Goal: Task Accomplishment & Management: Manage account settings

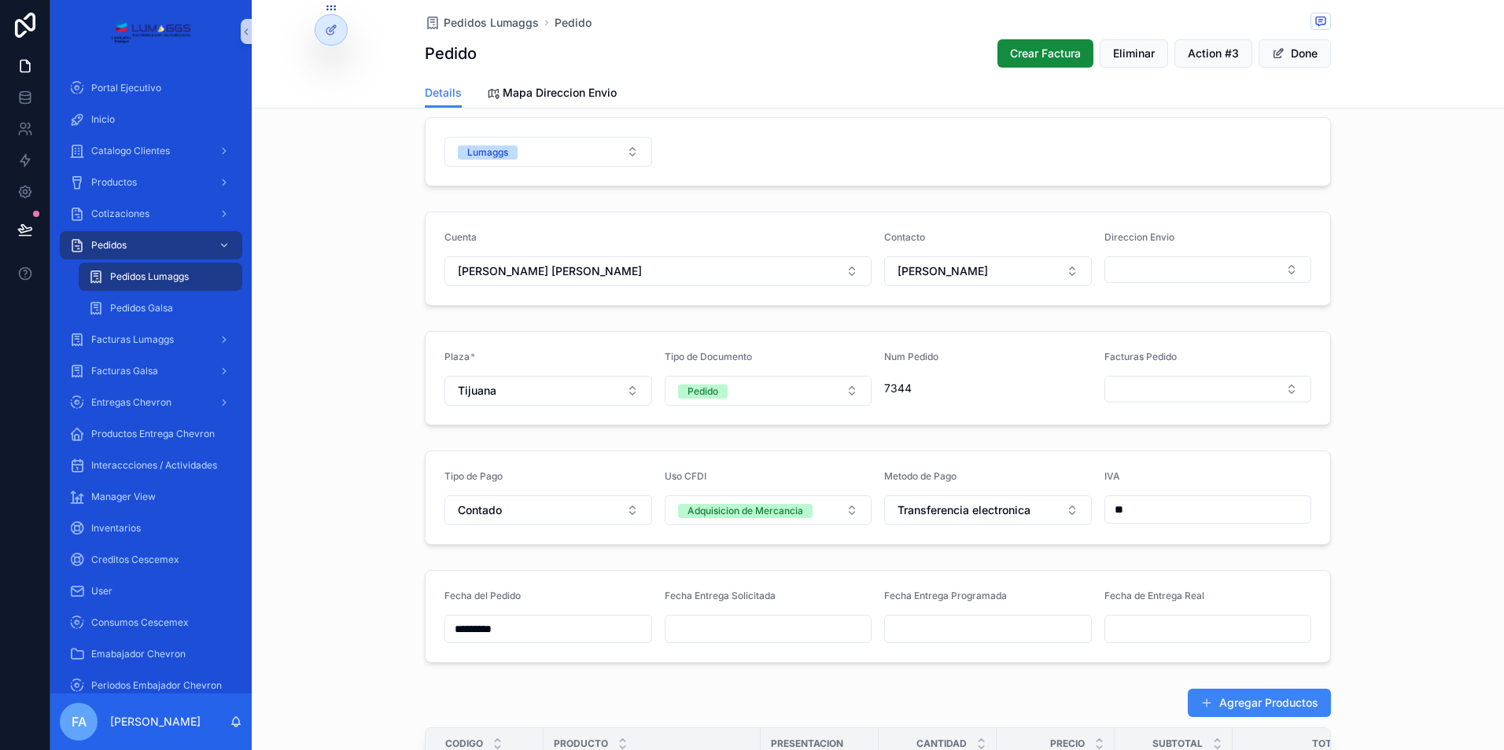
scroll to position [79, 0]
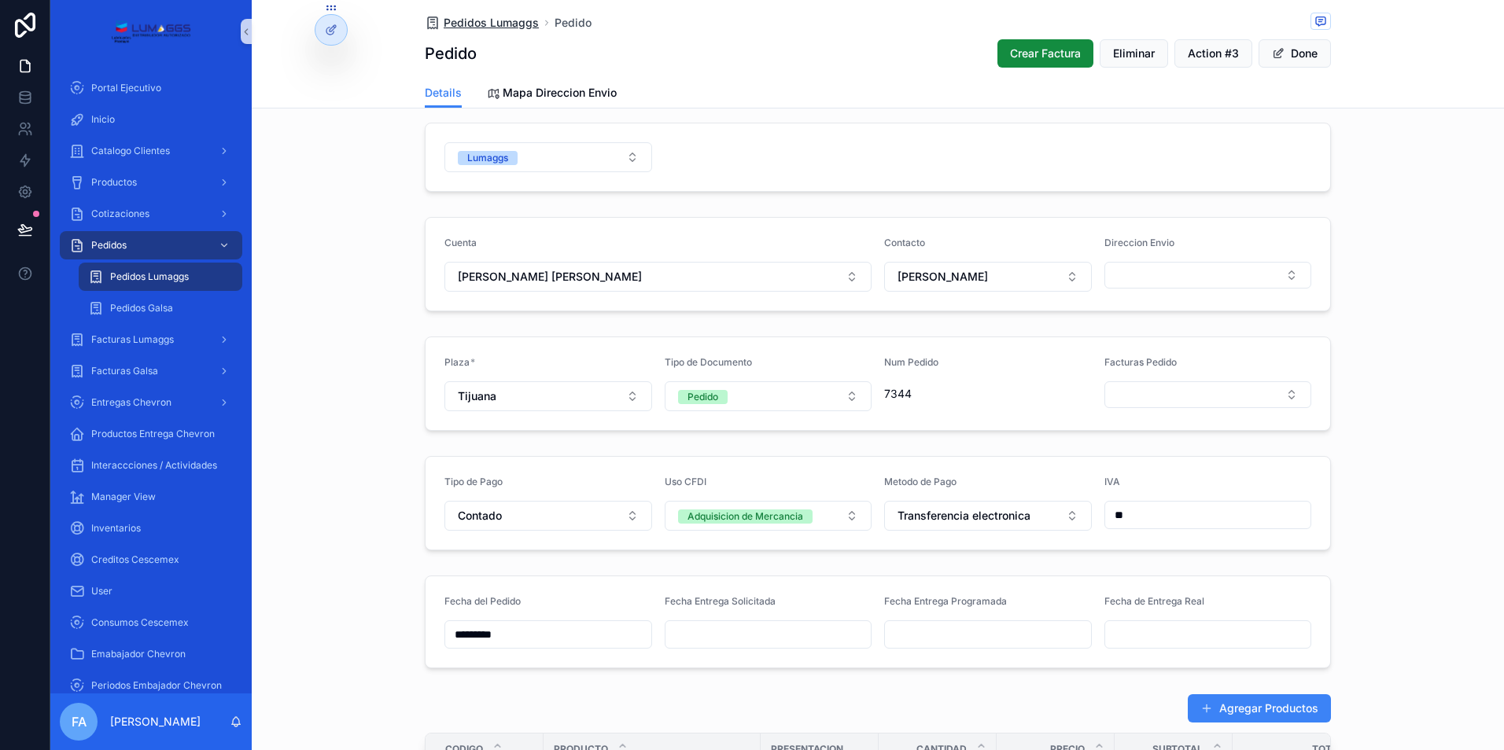
click at [485, 20] on span "Pedidos Lumaggs" at bounding box center [491, 23] width 95 height 16
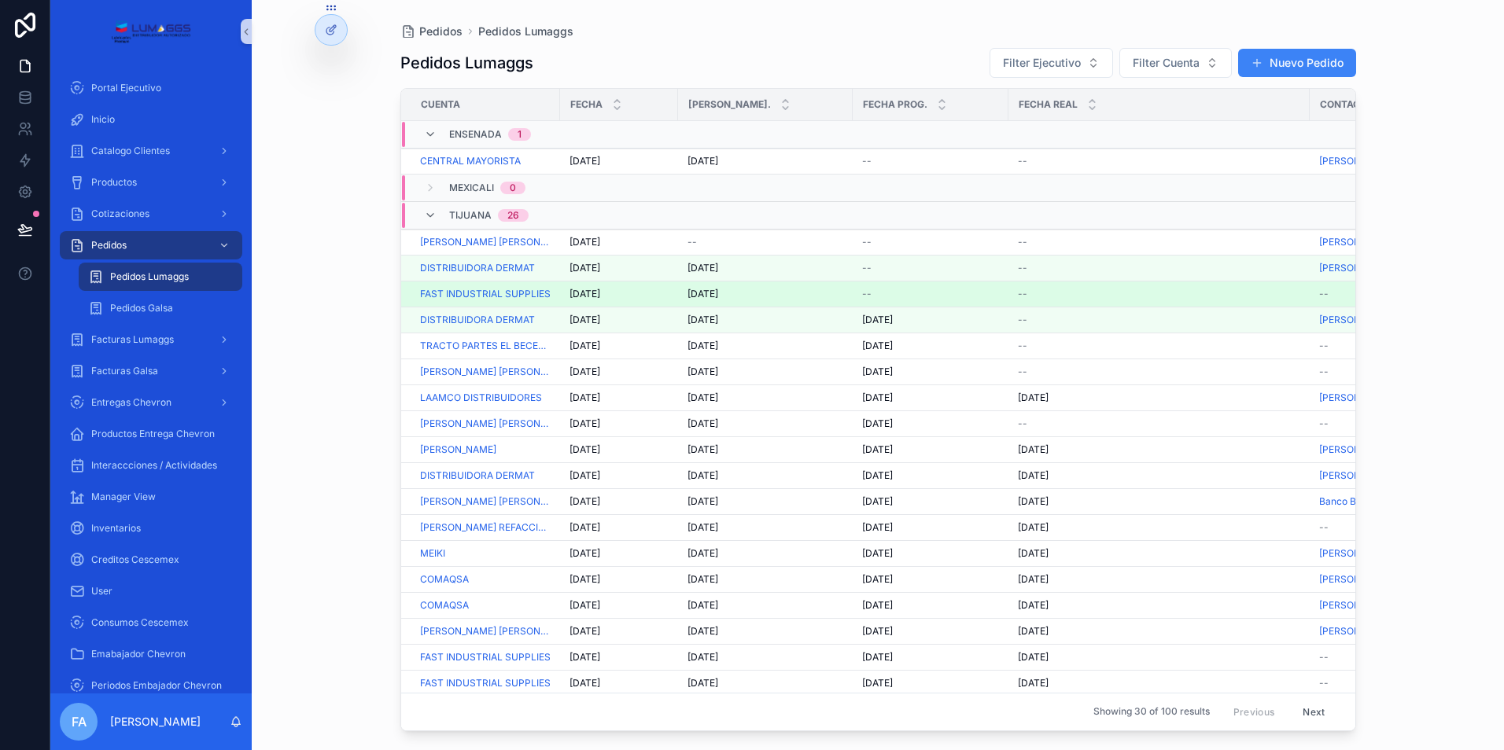
click at [865, 293] on span "--" at bounding box center [866, 294] width 9 height 13
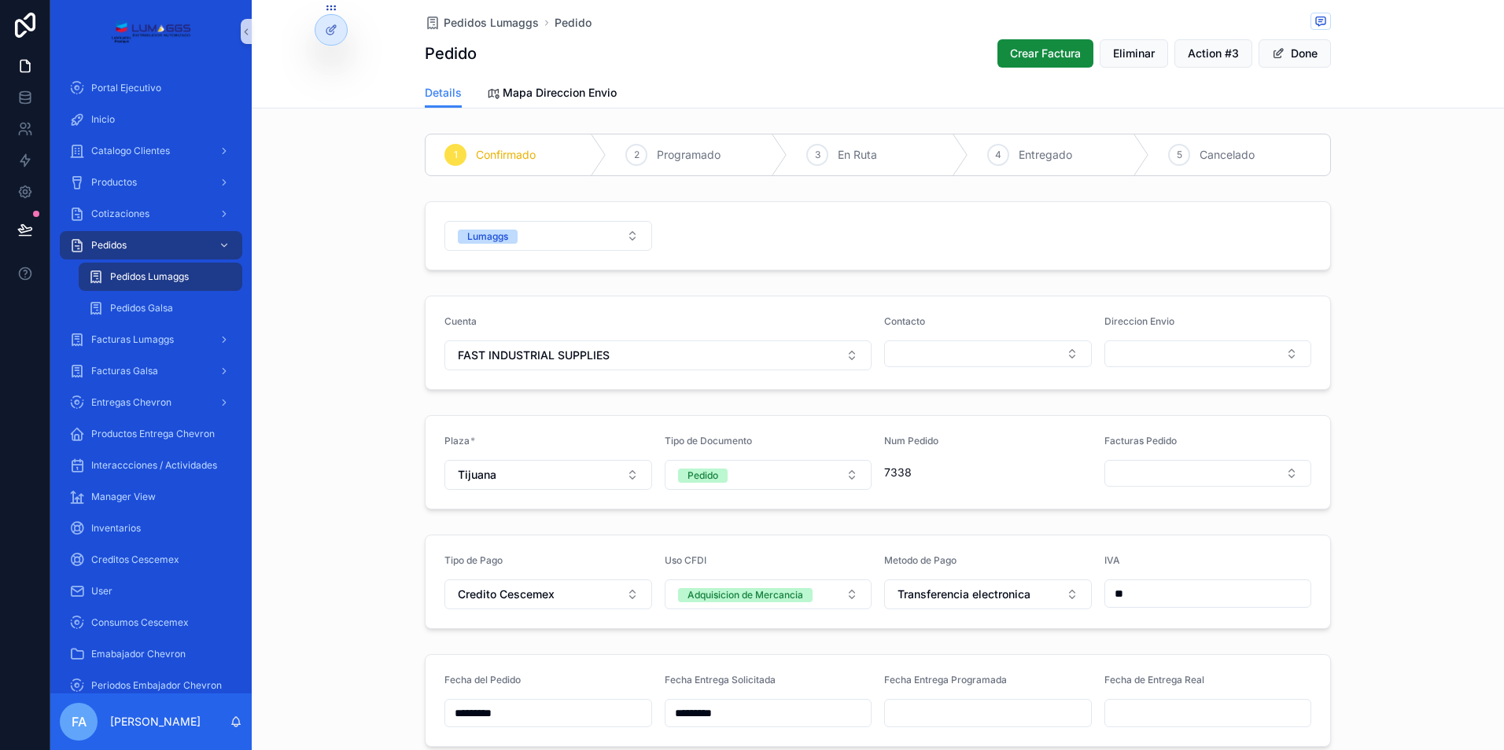
click at [935, 709] on input "scrollable content" at bounding box center [988, 713] width 206 height 22
click at [979, 533] on button "2" at bounding box center [981, 536] width 28 height 28
type input "*********"
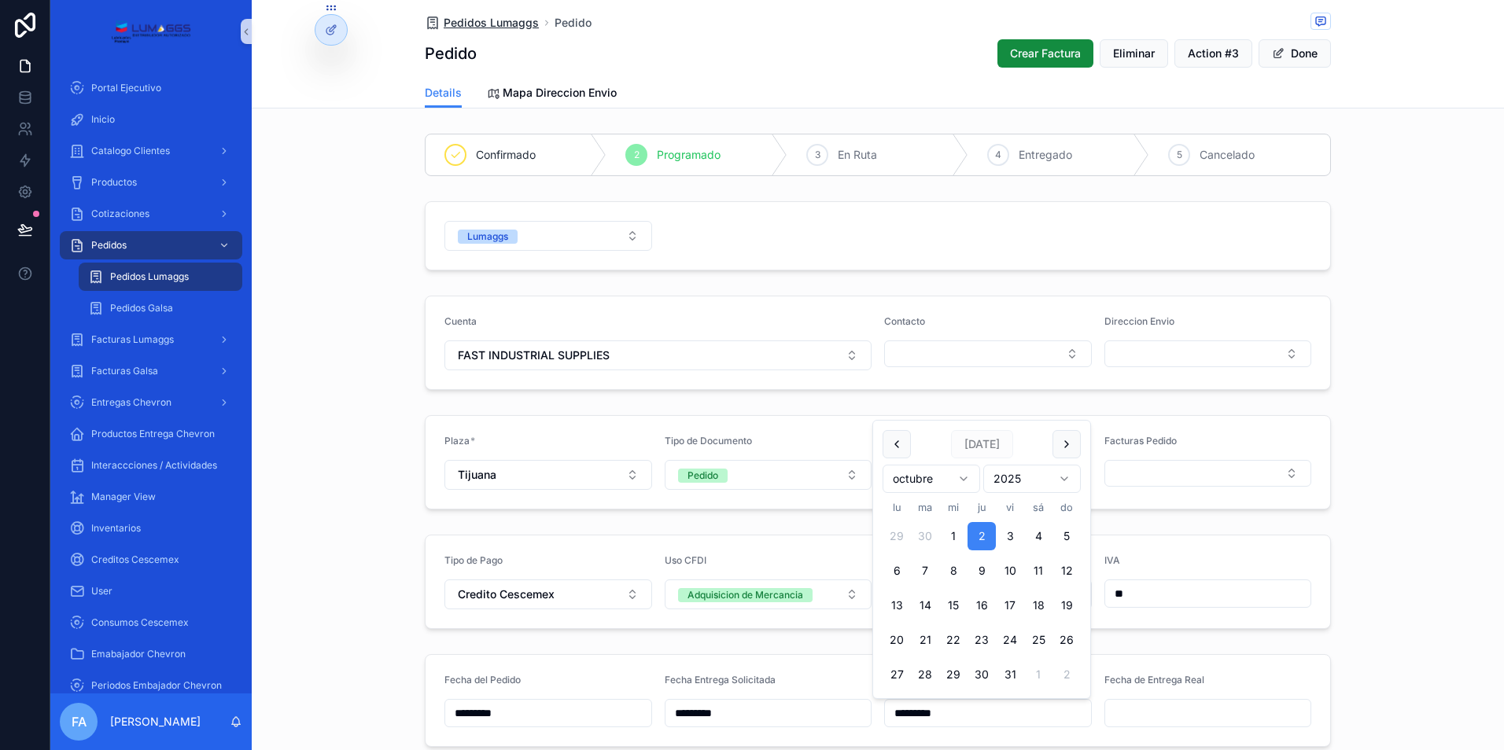
click at [459, 25] on span "Pedidos Lumaggs" at bounding box center [491, 23] width 95 height 16
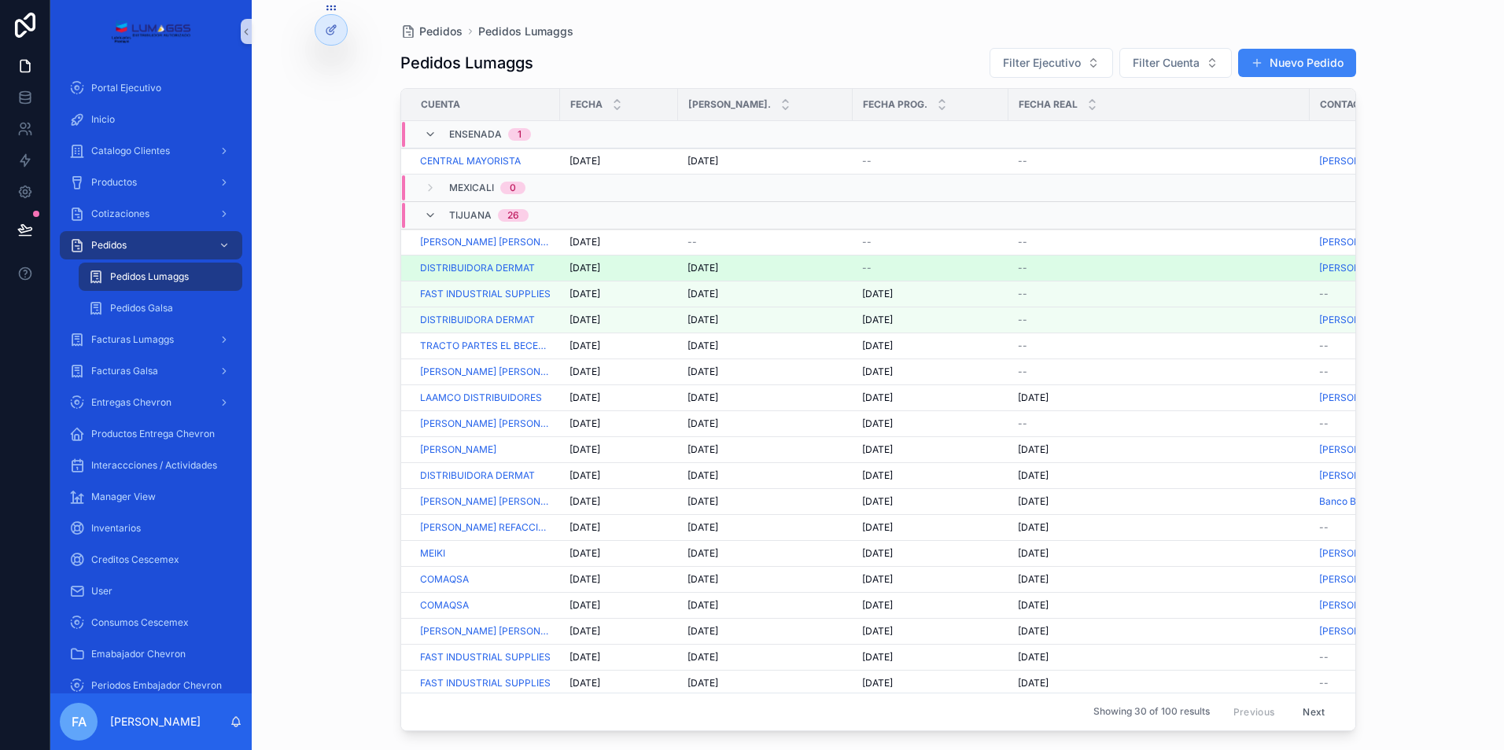
click at [865, 270] on span "--" at bounding box center [866, 268] width 9 height 13
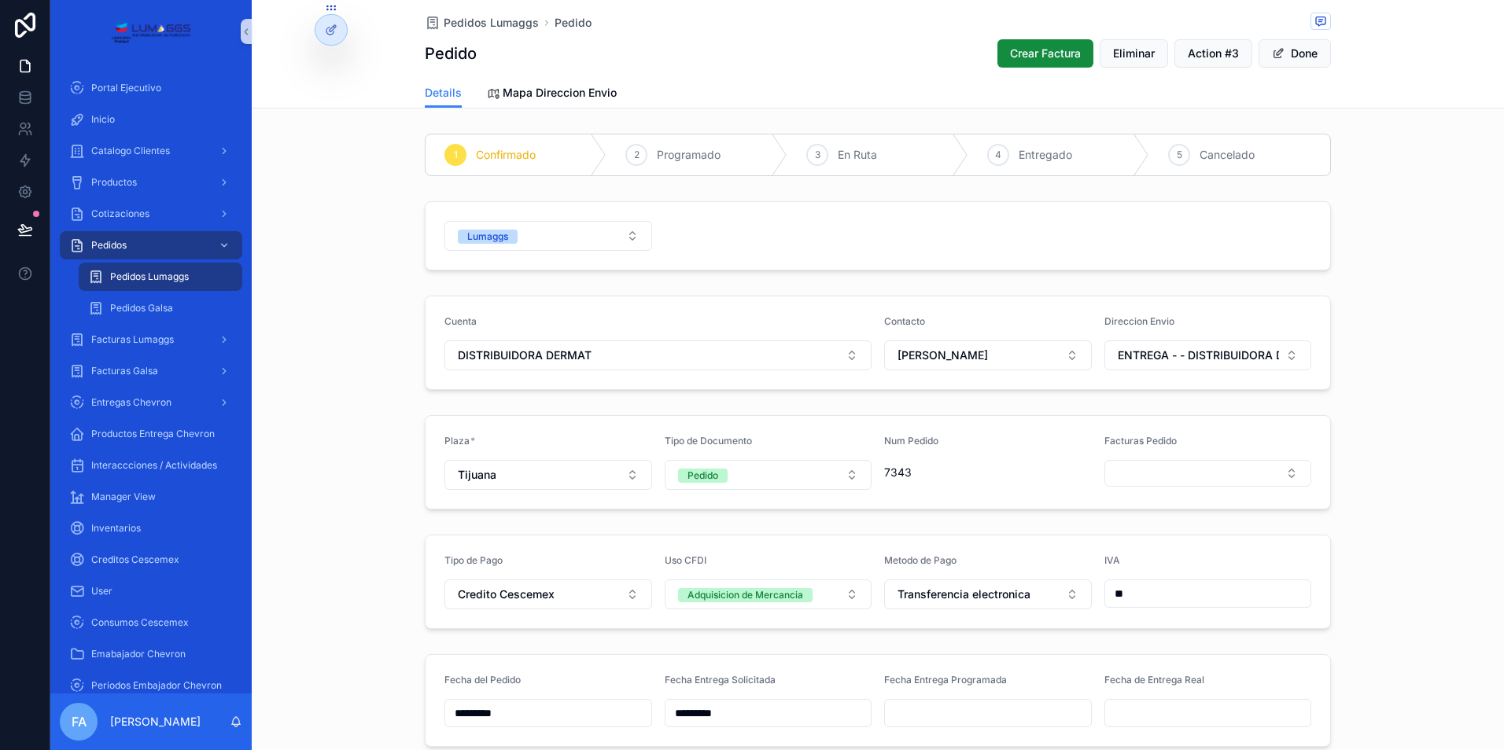
click at [929, 715] on input "scrollable content" at bounding box center [988, 713] width 206 height 22
click at [986, 535] on button "2" at bounding box center [981, 536] width 28 height 28
type input "*********"
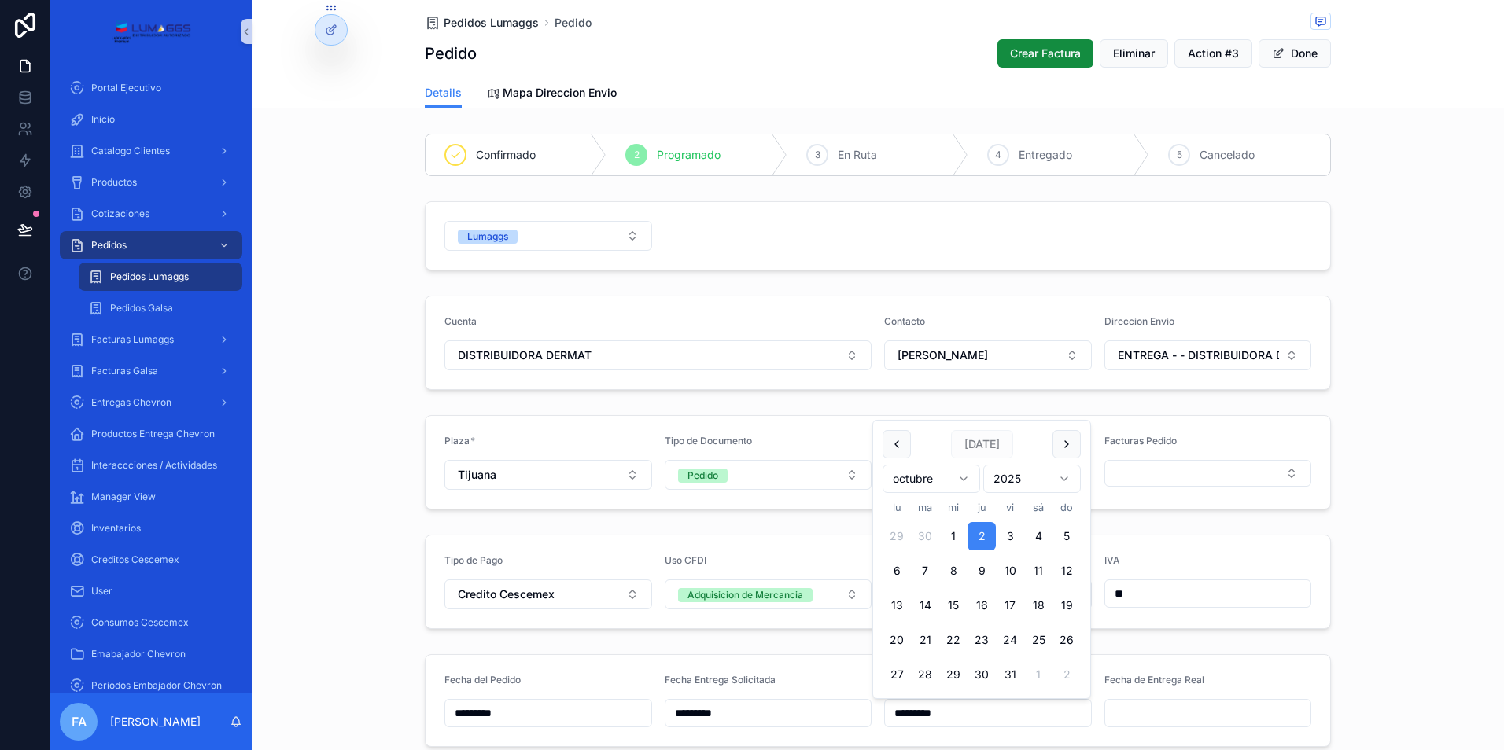
click at [472, 28] on span "Pedidos Lumaggs" at bounding box center [491, 23] width 95 height 16
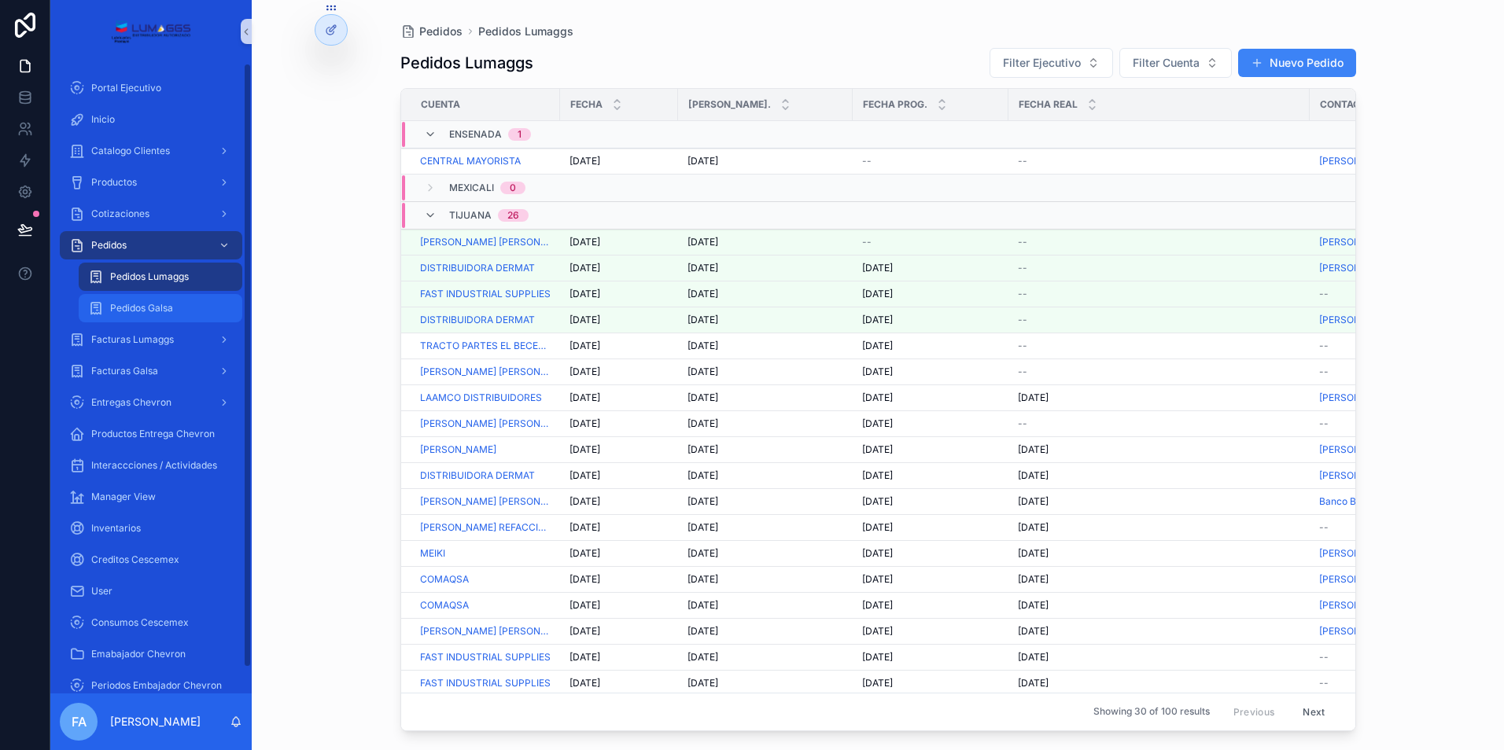
click at [170, 311] on span "Pedidos Galsa" at bounding box center [141, 308] width 63 height 13
